Goal: Task Accomplishment & Management: Use online tool/utility

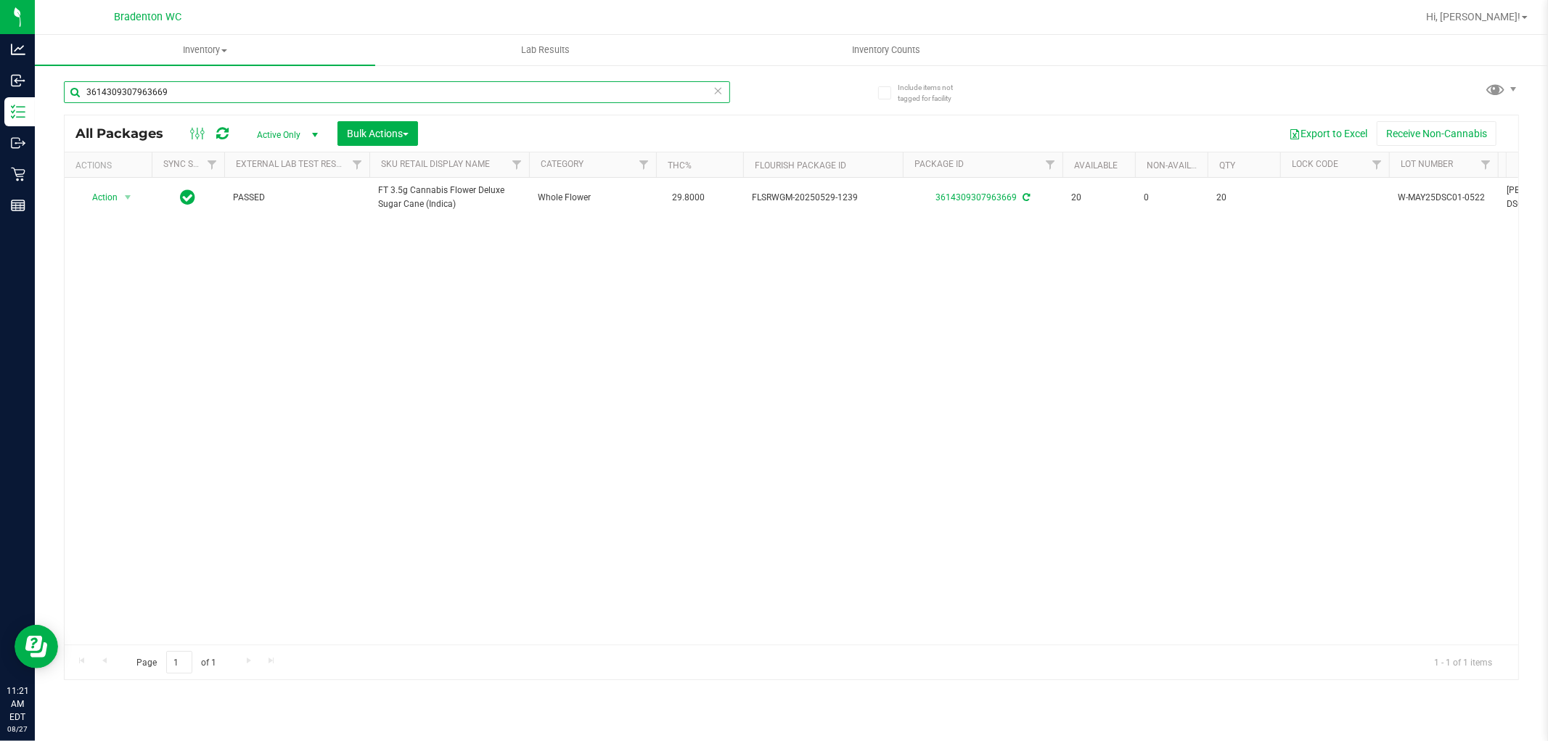
click at [179, 92] on input "3614309307963669" at bounding box center [397, 92] width 666 height 22
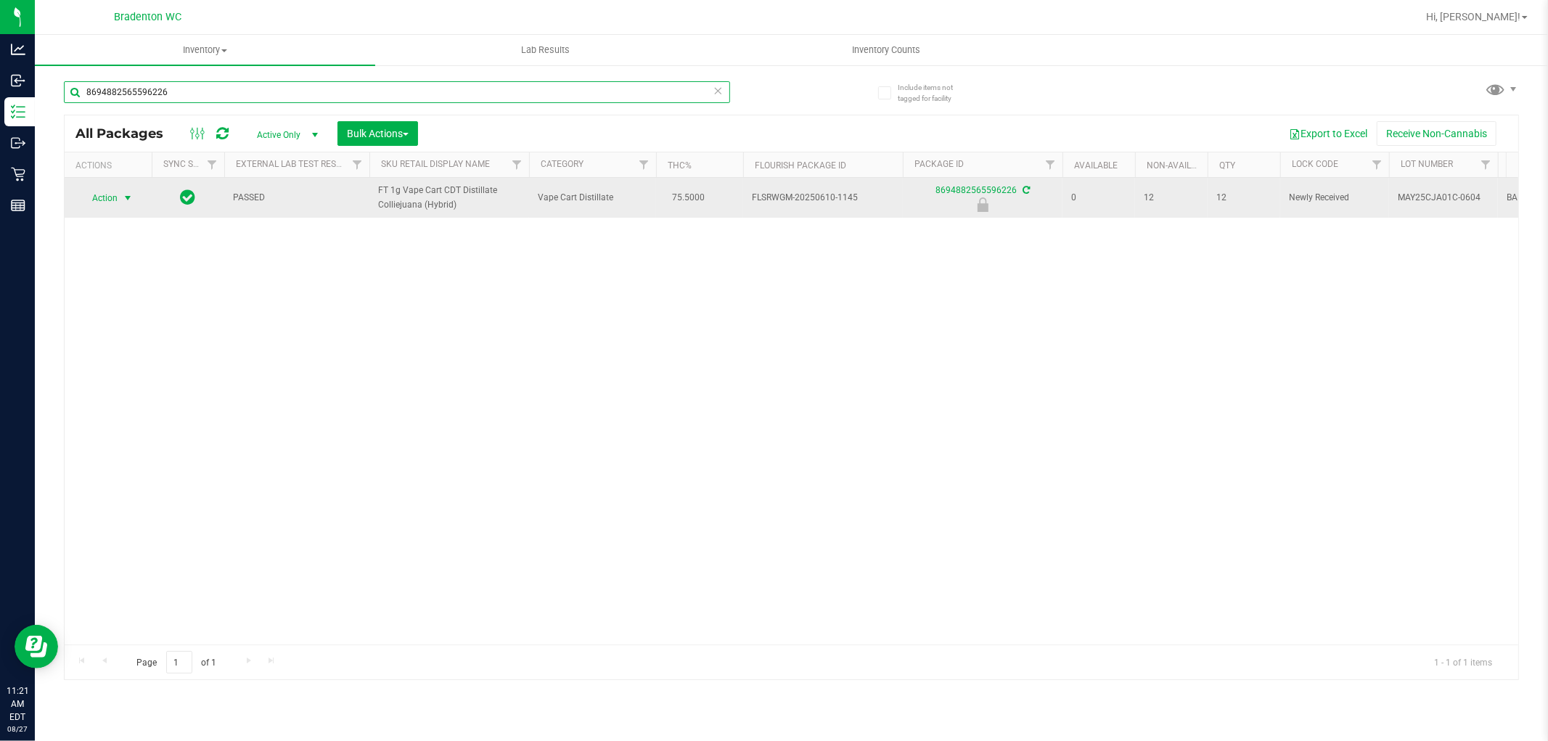
type input "8694882565596226"
click at [131, 208] on span "select" at bounding box center [128, 198] width 18 height 20
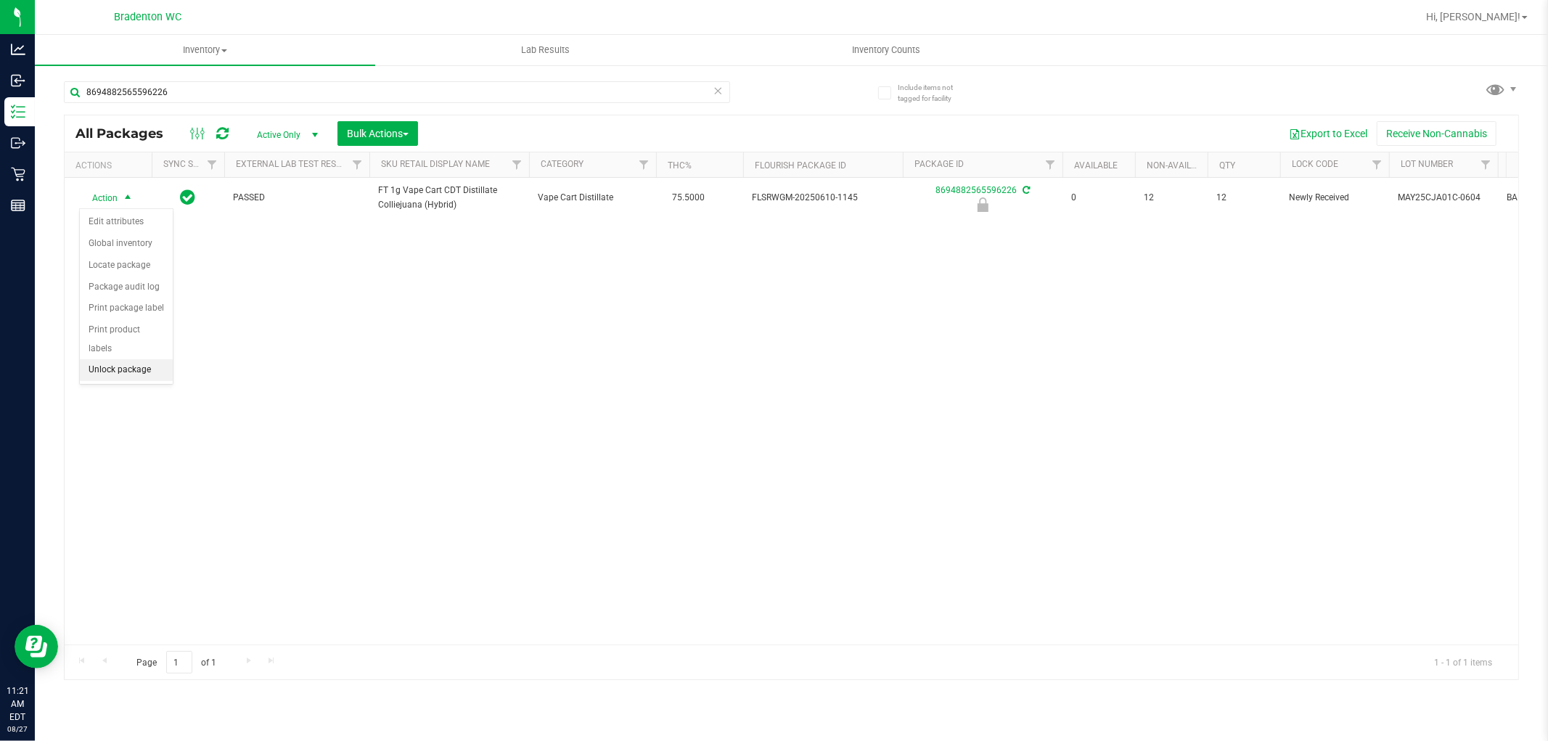
click at [134, 375] on li "Unlock package" at bounding box center [126, 370] width 93 height 22
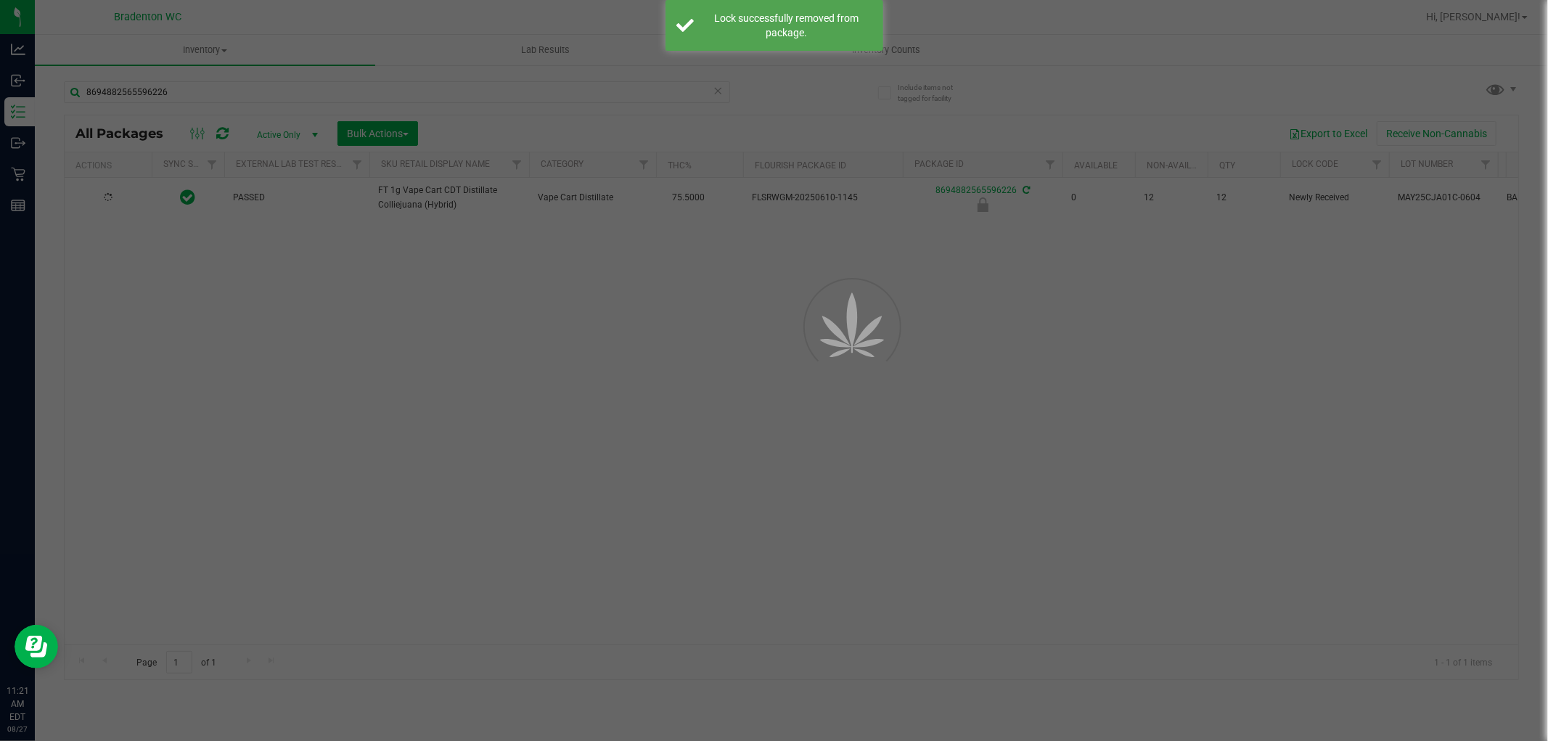
click at [192, 97] on div at bounding box center [774, 370] width 1548 height 741
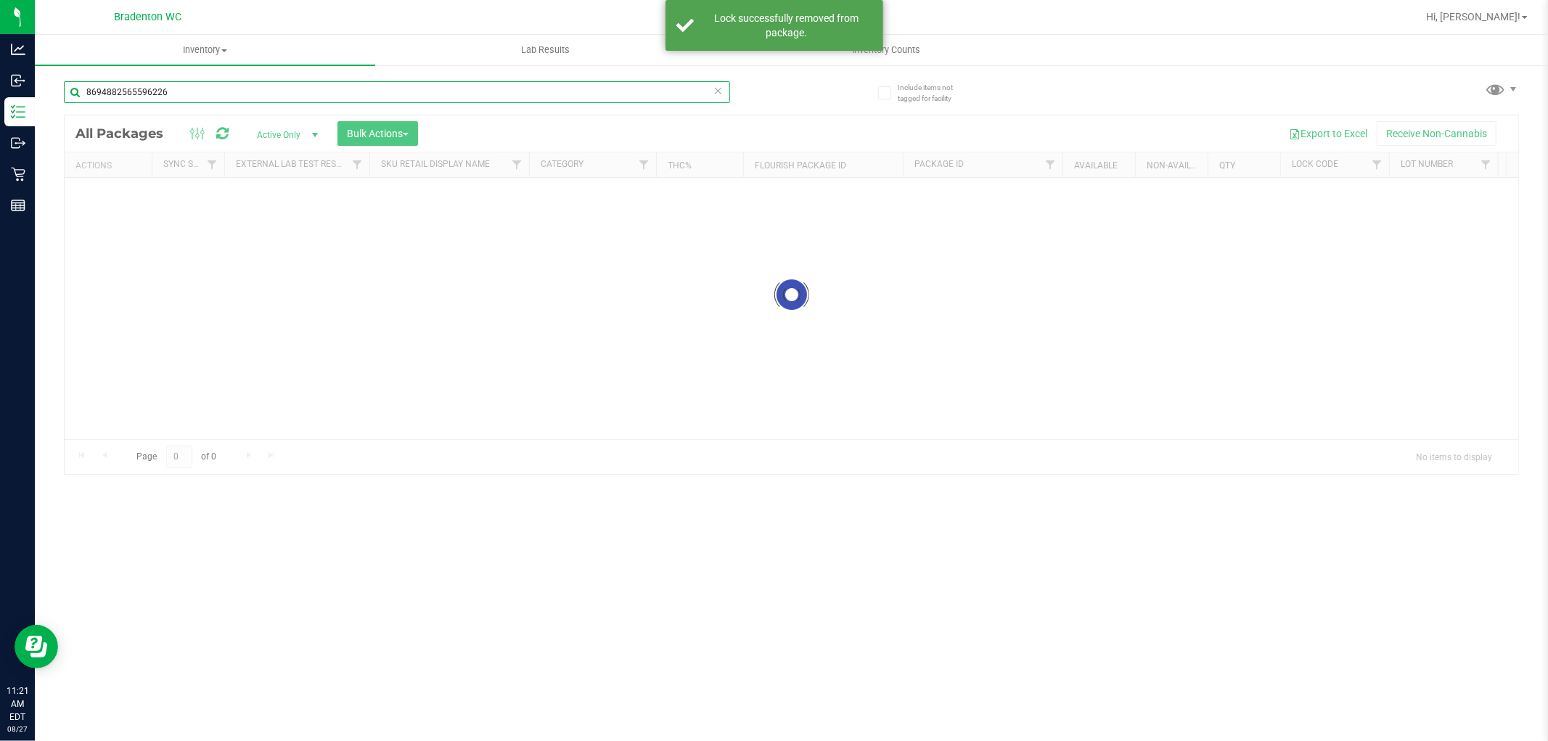
click at [192, 97] on input "8694882565596226" at bounding box center [397, 92] width 666 height 22
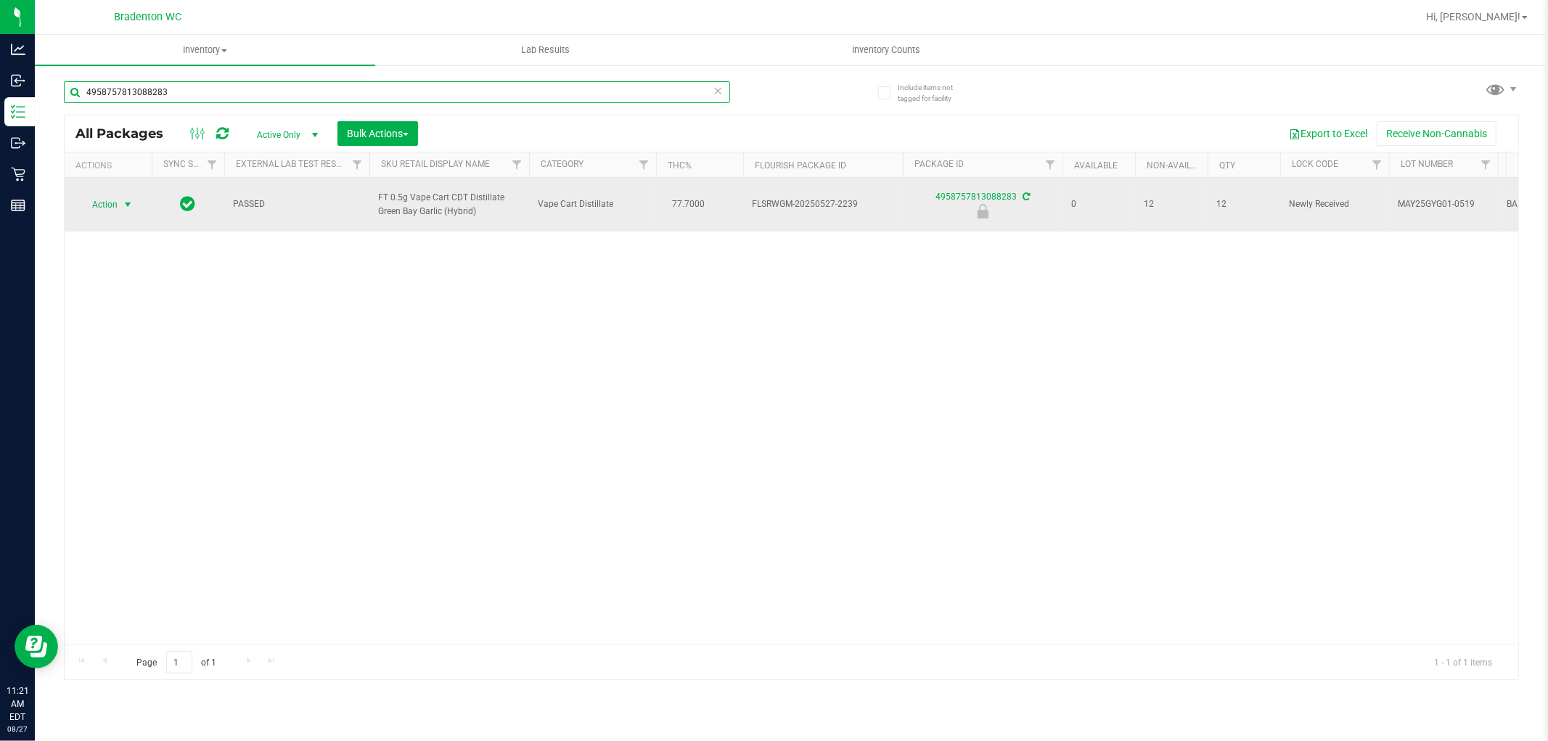
type input "4958757813088283"
click at [112, 204] on span "Action" at bounding box center [98, 205] width 39 height 20
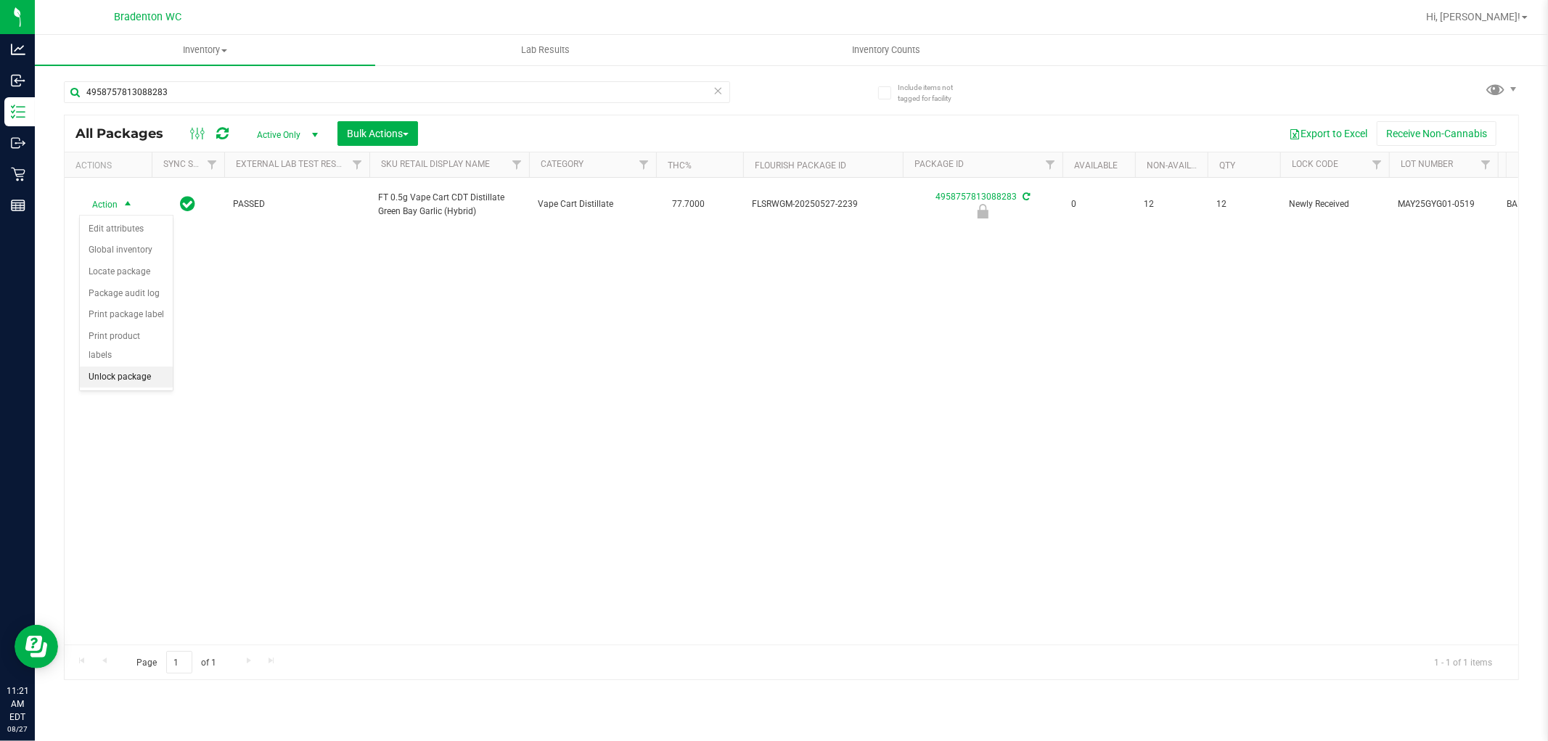
click at [127, 370] on li "Unlock package" at bounding box center [126, 378] width 93 height 22
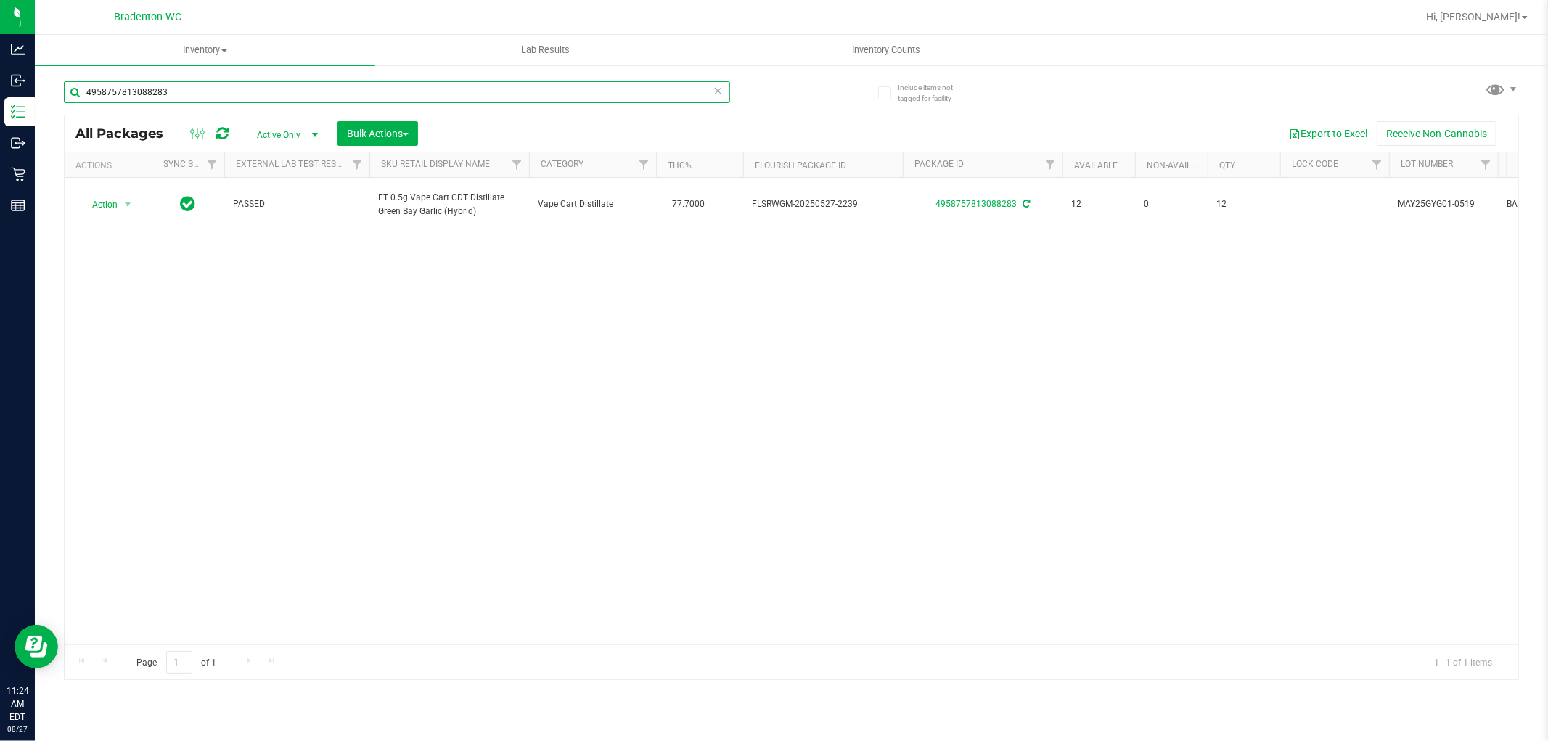
click at [174, 87] on input "4958757813088283" at bounding box center [397, 92] width 666 height 22
type input "9024089179683244"
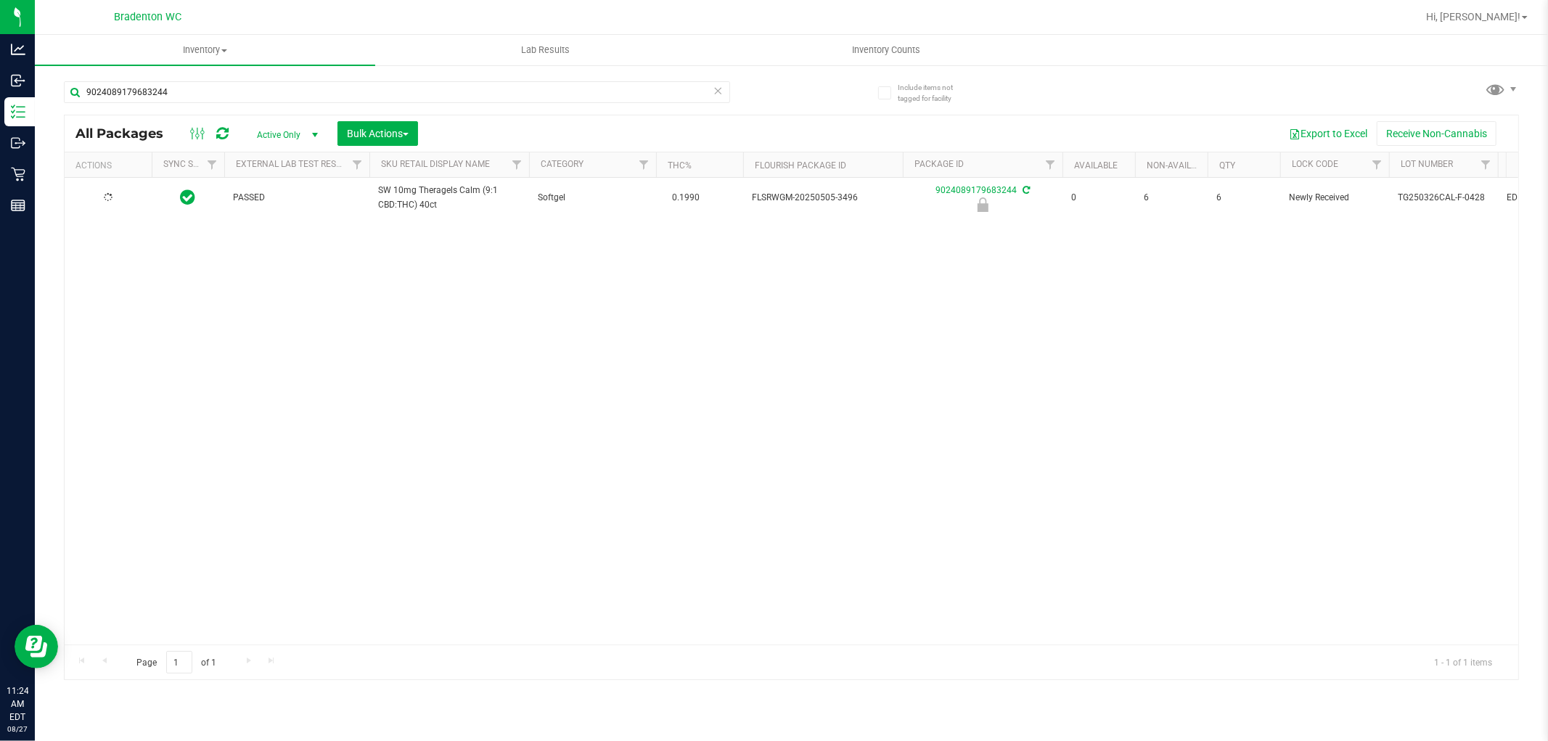
click at [115, 207] on td at bounding box center [108, 198] width 87 height 40
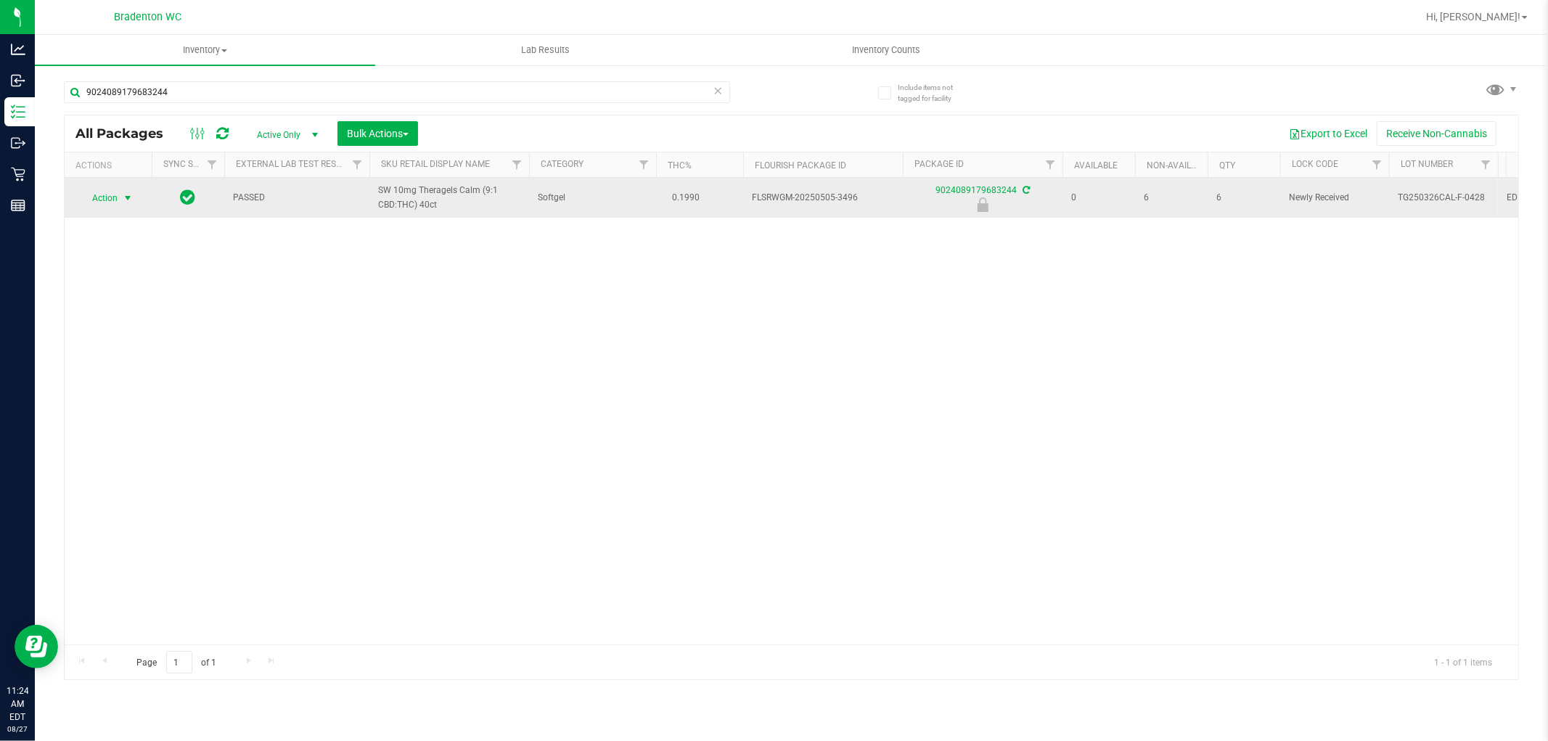
click at [121, 198] on span "select" at bounding box center [128, 198] width 18 height 20
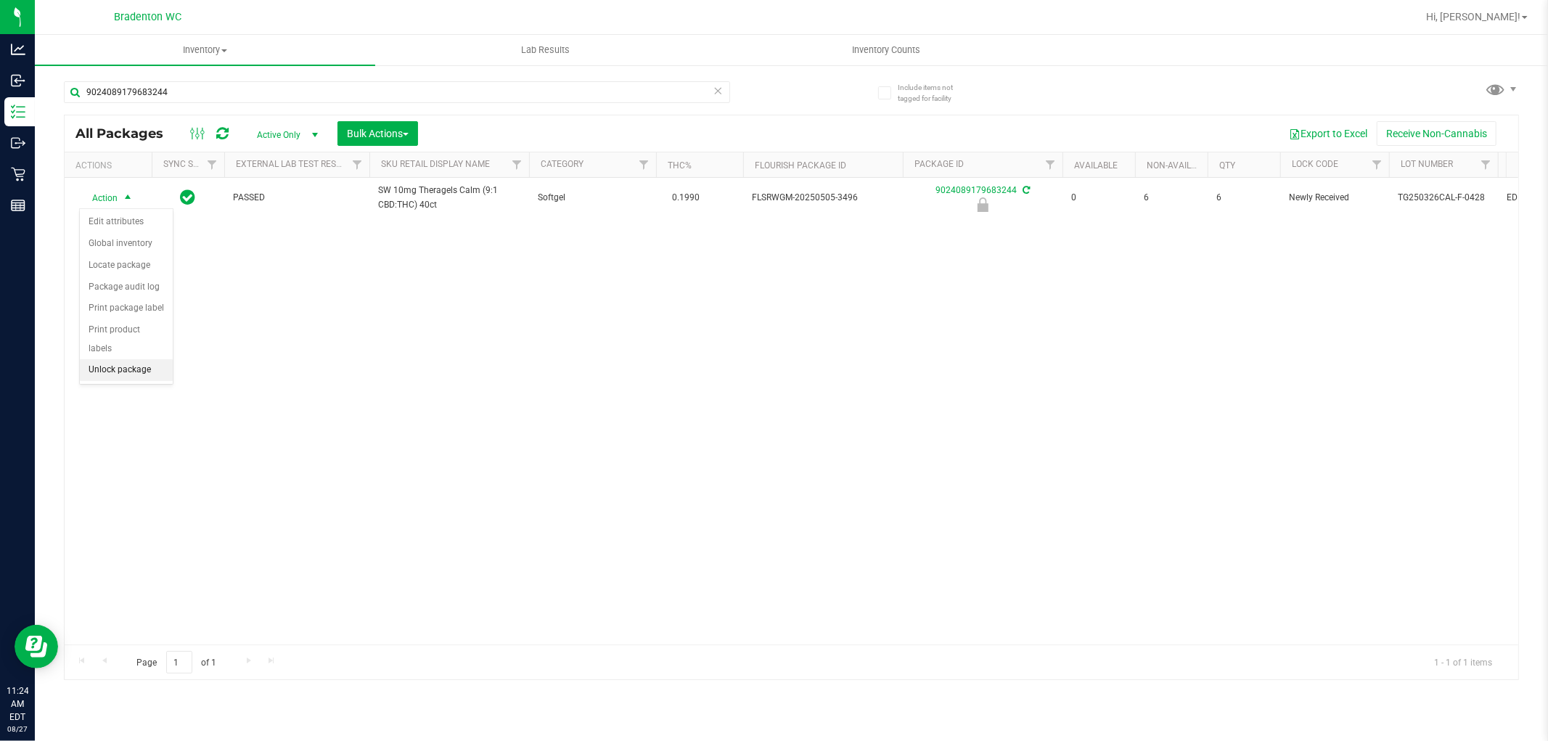
click at [133, 377] on li "Unlock package" at bounding box center [126, 370] width 93 height 22
